Goal: Information Seeking & Learning: Check status

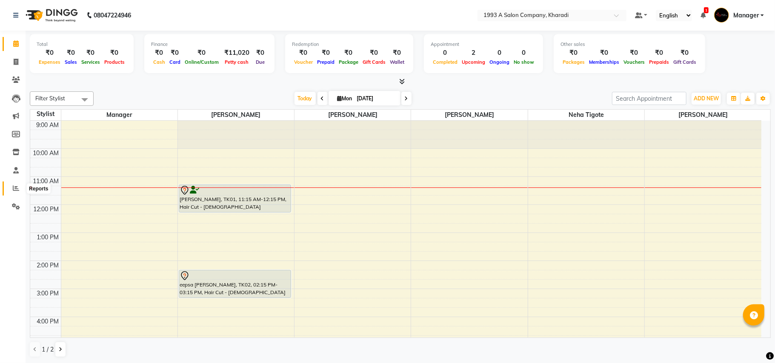
click at [20, 186] on span at bounding box center [16, 189] width 15 height 10
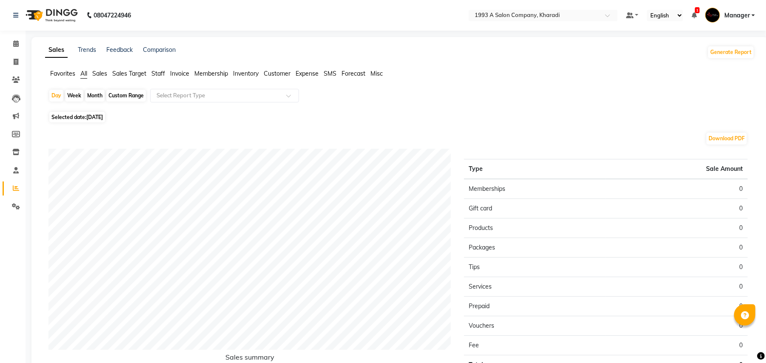
click at [186, 108] on div "Day Week Month Custom Range Select Report Type" at bounding box center [400, 99] width 703 height 20
click at [188, 103] on div "Day Week Month Custom Range Select Report Type" at bounding box center [400, 99] width 703 height 20
click at [57, 93] on div "Day" at bounding box center [56, 96] width 14 height 12
select select "9"
select select "2025"
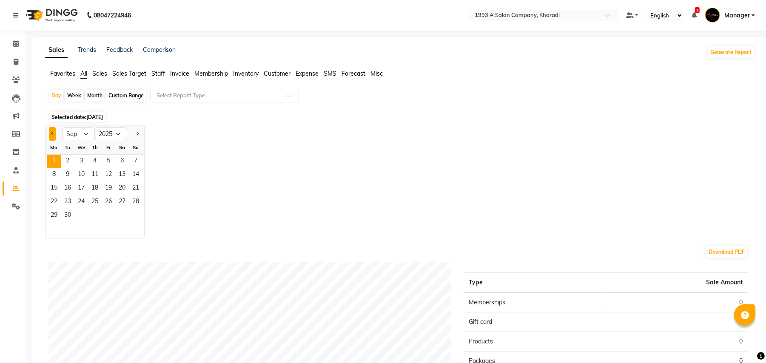
click at [51, 137] on button "Previous month" at bounding box center [52, 134] width 7 height 14
select select "8"
click at [130, 217] on span "31" at bounding box center [136, 216] width 14 height 14
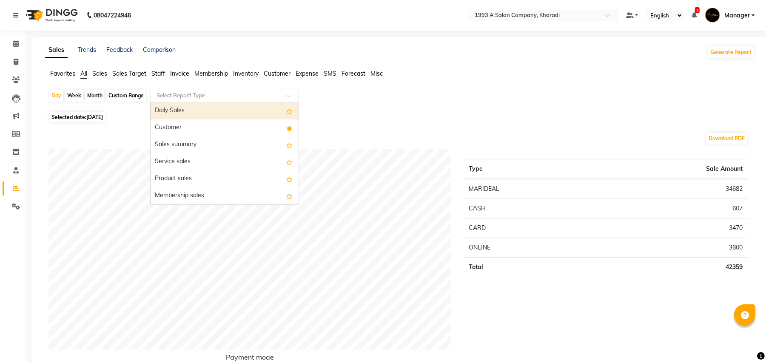
click at [208, 95] on input "text" at bounding box center [216, 95] width 123 height 9
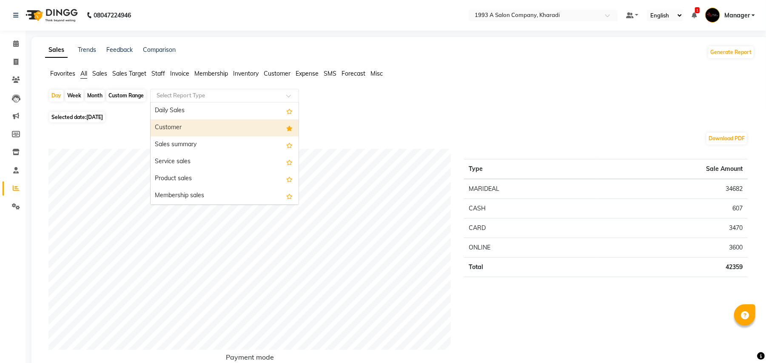
click at [183, 126] on div "Customer" at bounding box center [225, 128] width 148 height 17
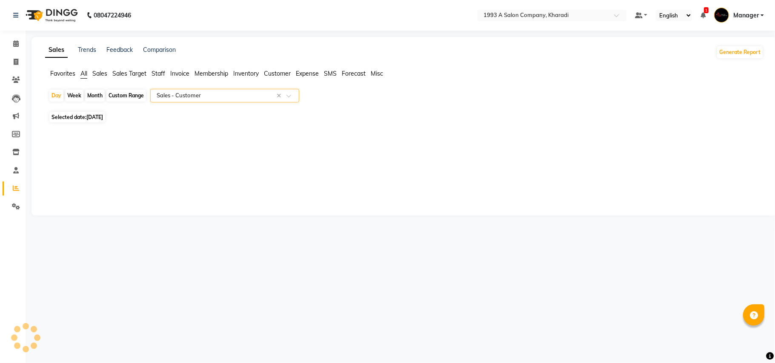
select select "full_report"
select select "csv"
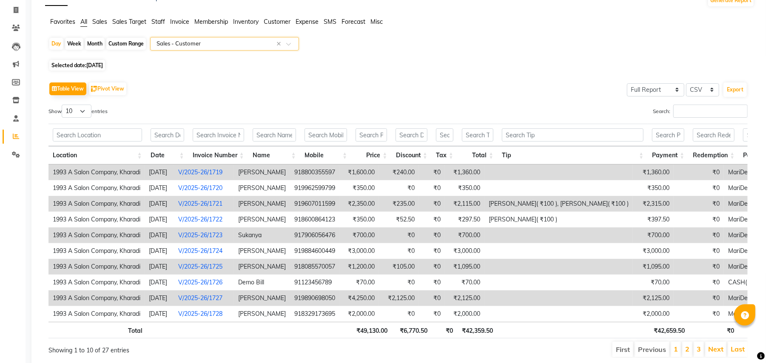
scroll to position [94, 0]
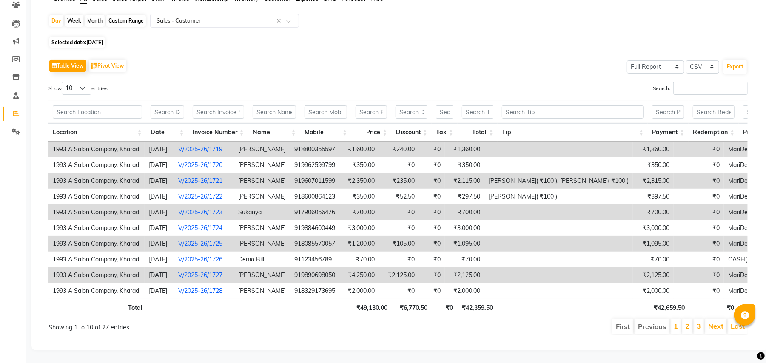
click at [691, 319] on li "2" at bounding box center [687, 326] width 10 height 15
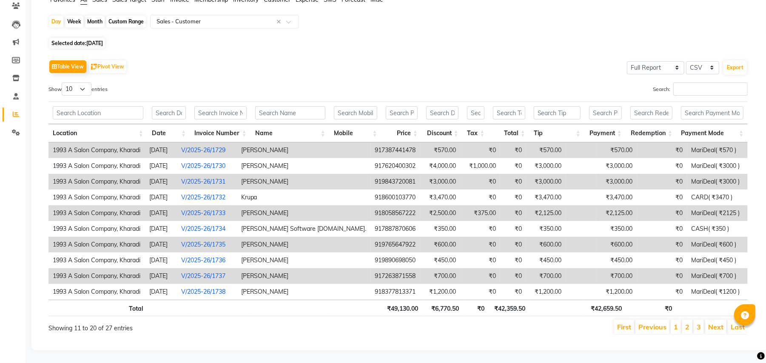
scroll to position [84, 0]
click at [699, 323] on link "3" at bounding box center [699, 327] width 4 height 9
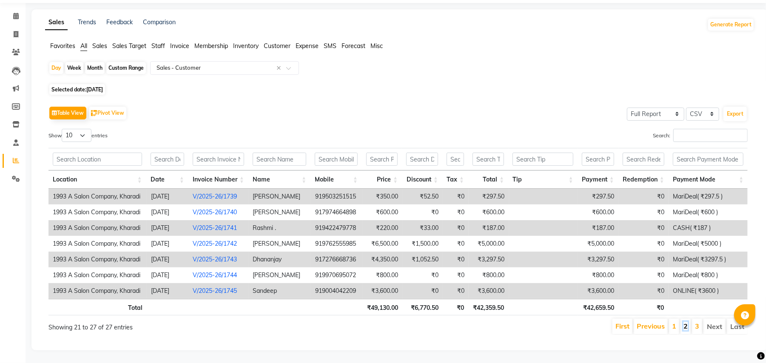
click at [685, 322] on link "2" at bounding box center [686, 326] width 4 height 9
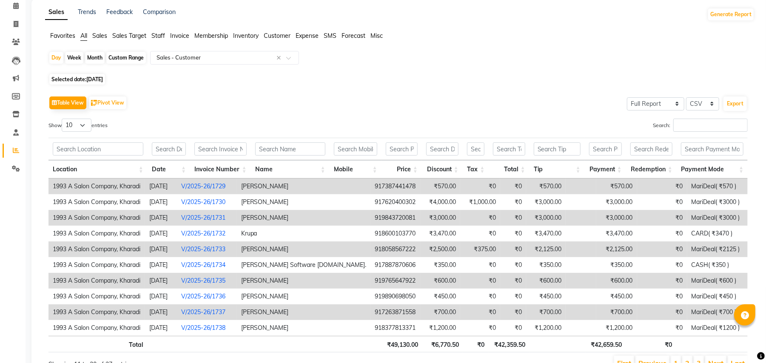
scroll to position [43, 0]
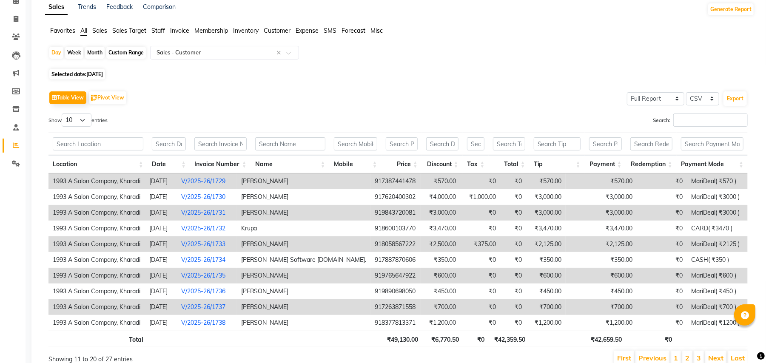
click at [678, 360] on li "1" at bounding box center [676, 358] width 10 height 14
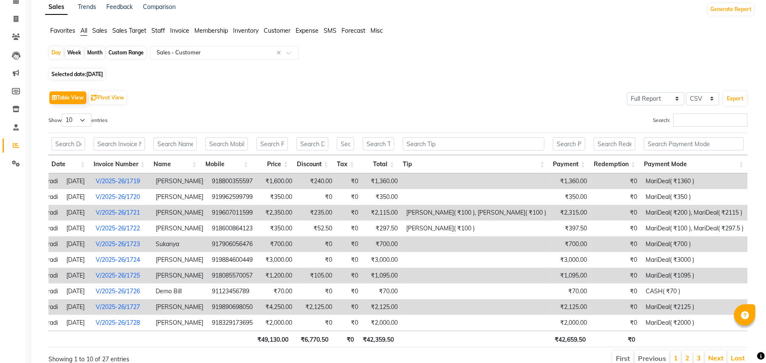
scroll to position [94, 0]
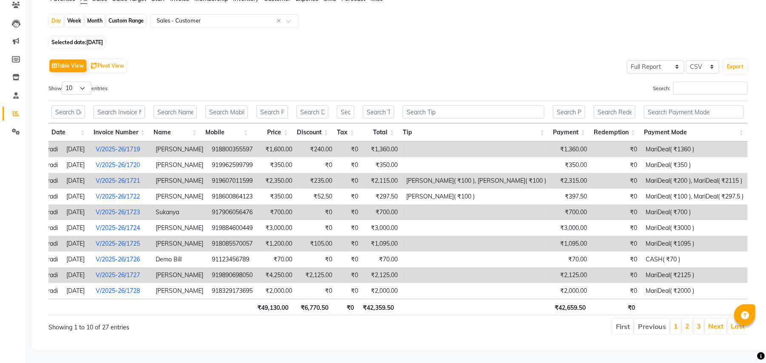
click at [684, 322] on li "2" at bounding box center [687, 326] width 10 height 15
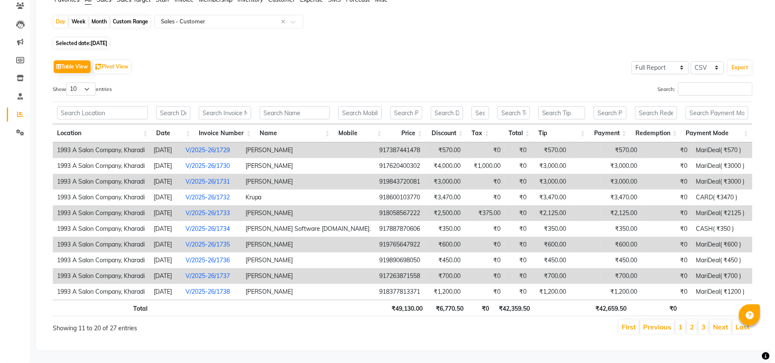
scroll to position [0, 0]
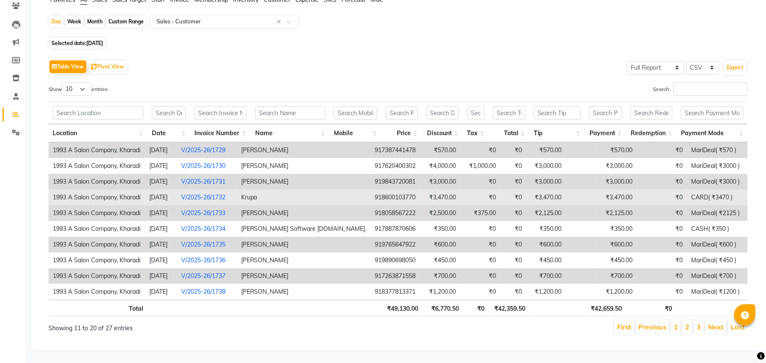
click at [226, 194] on link "V/2025-26/1732" at bounding box center [203, 198] width 44 height 8
